Goal: Entertainment & Leisure: Consume media (video, audio)

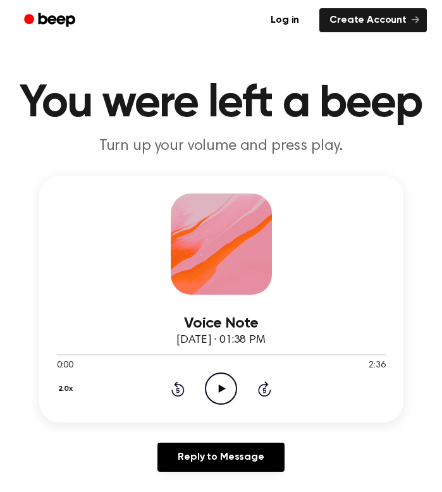
click at [219, 389] on icon at bounding box center [222, 388] width 7 height 8
click at [225, 387] on icon "Pause Audio" at bounding box center [221, 388] width 32 height 32
click at [218, 387] on icon "Play Audio" at bounding box center [221, 388] width 32 height 32
click at [228, 388] on icon "Play Audio" at bounding box center [221, 388] width 32 height 32
click at [220, 390] on icon at bounding box center [222, 388] width 7 height 8
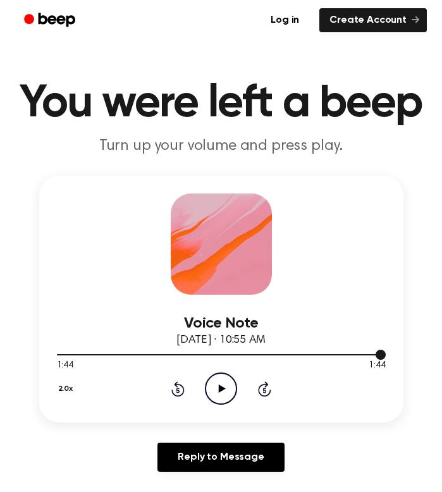
click at [275, 354] on div at bounding box center [221, 354] width 329 height 1
click at [227, 390] on icon "Play Audio" at bounding box center [221, 388] width 32 height 32
